Goal: Navigation & Orientation: Find specific page/section

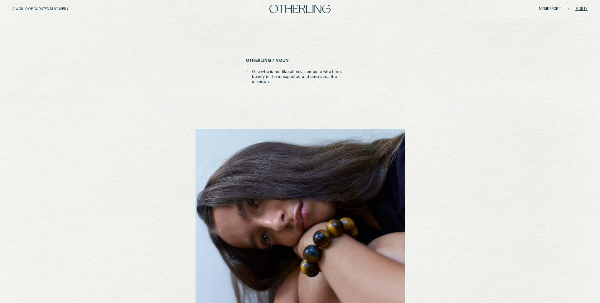
click at [580, 9] on link "Sign in" at bounding box center [582, 9] width 12 height 4
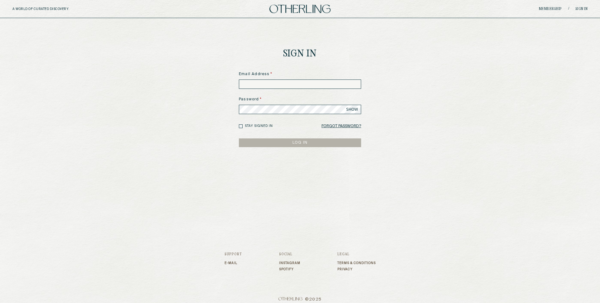
type input "**********"
click at [273, 146] on button "LOG IN" at bounding box center [300, 143] width 122 height 9
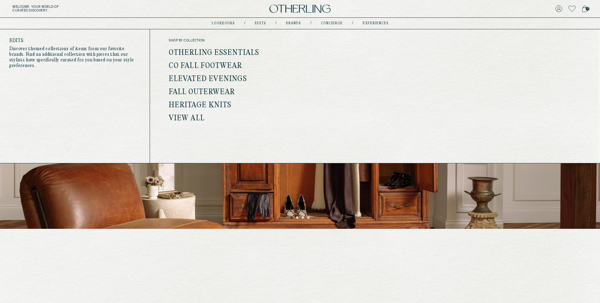
click at [234, 51] on link "Otherling Essentials" at bounding box center [214, 53] width 90 height 8
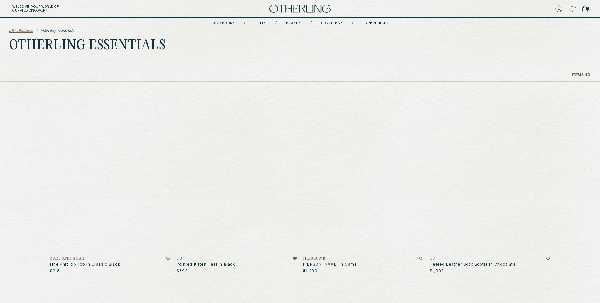
scroll to position [27, 0]
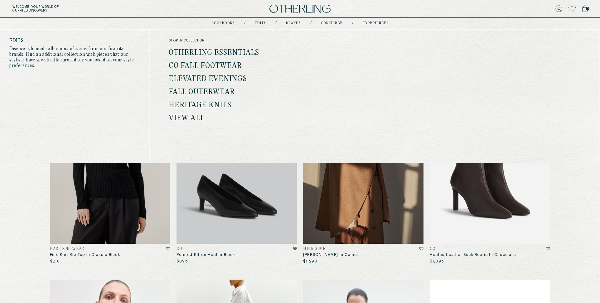
click at [228, 63] on link "Co Fall Footwear" at bounding box center [206, 66] width 74 height 8
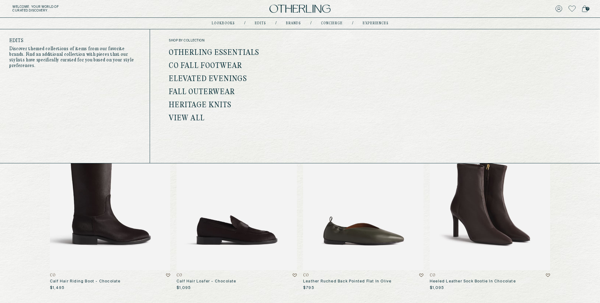
click at [222, 78] on link "Elevated Evenings" at bounding box center [208, 79] width 78 height 8
